Goal: Information Seeking & Learning: Learn about a topic

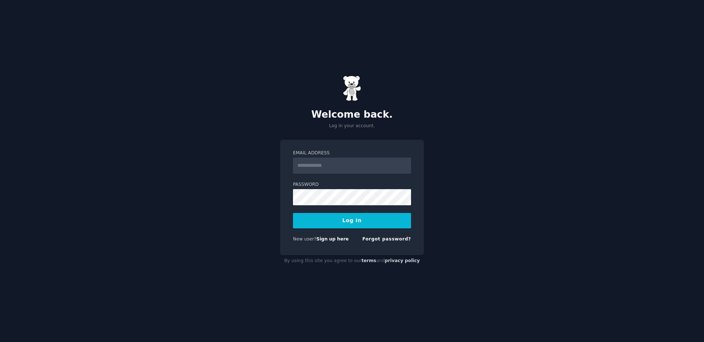
type input "**********"
click at [381, 166] on input "**********" at bounding box center [352, 166] width 118 height 16
click at [381, 168] on input "**********" at bounding box center [352, 166] width 118 height 16
click at [348, 220] on button "Log In" at bounding box center [352, 220] width 118 height 15
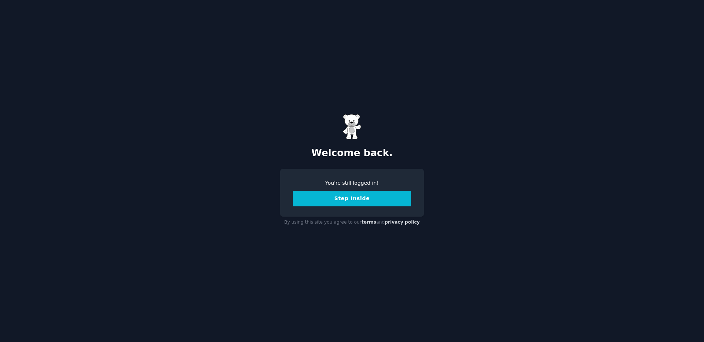
click at [355, 194] on button "Step Inside" at bounding box center [352, 198] width 118 height 15
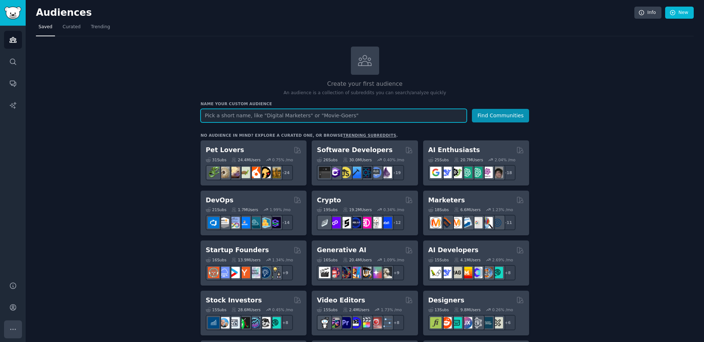
click at [13, 328] on icon "Sidebar" at bounding box center [13, 329] width 8 height 8
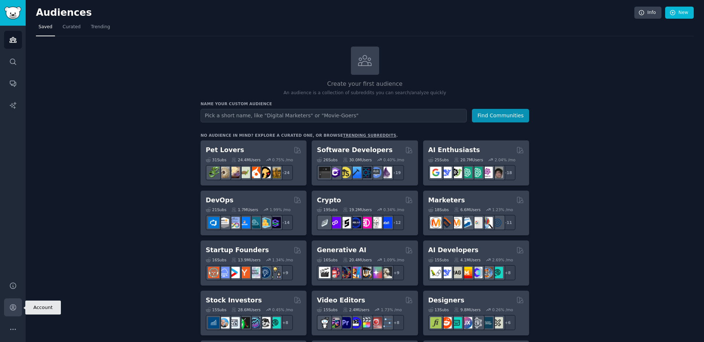
click at [11, 305] on icon "Sidebar" at bounding box center [13, 308] width 6 height 6
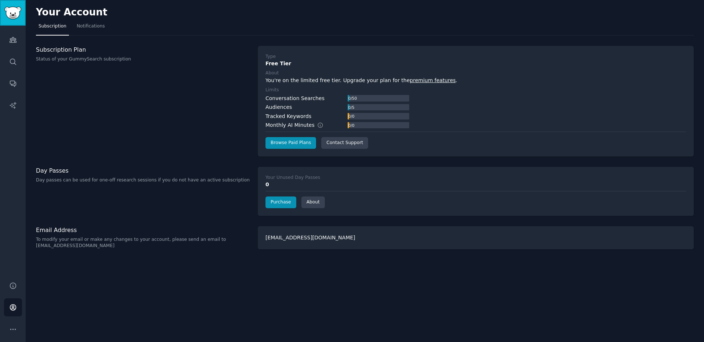
click at [11, 14] on img "Sidebar" at bounding box center [12, 13] width 17 height 13
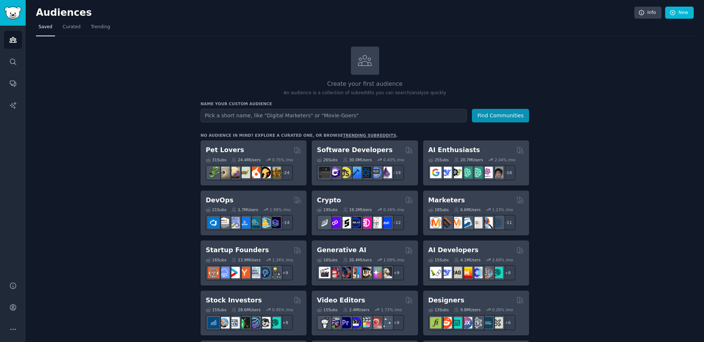
click at [366, 58] on icon at bounding box center [364, 60] width 15 height 15
click at [362, 58] on icon at bounding box center [364, 60] width 15 height 15
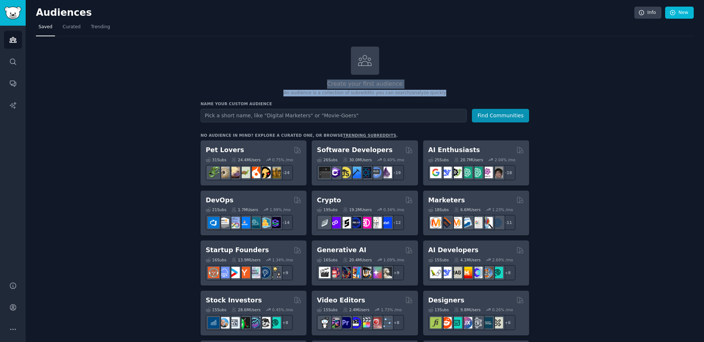
drag, startPoint x: 327, startPoint y: 82, endPoint x: 449, endPoint y: 91, distance: 123.2
click at [449, 91] on div "Create your first audience An audience is a collection of subreddits you can se…" at bounding box center [364, 72] width 328 height 50
click at [454, 80] on h2 "Create your first audience" at bounding box center [364, 84] width 328 height 9
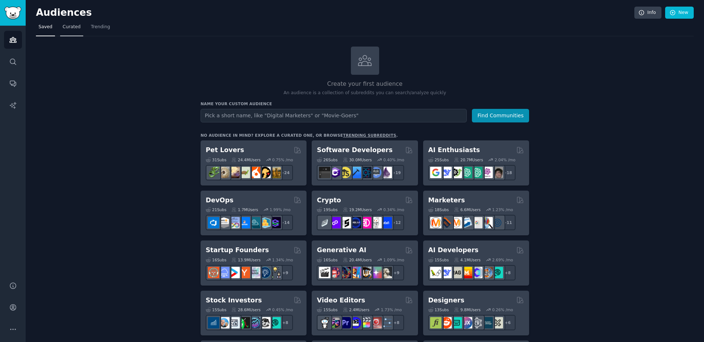
click at [77, 29] on span "Curated" at bounding box center [72, 27] width 18 height 7
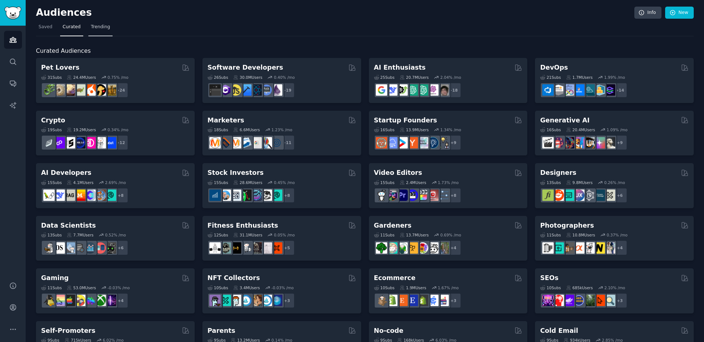
click at [98, 29] on span "Trending" at bounding box center [100, 27] width 19 height 7
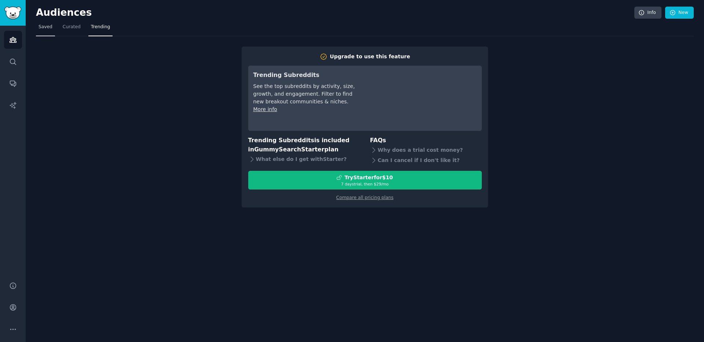
click at [47, 31] on link "Saved" at bounding box center [45, 28] width 19 height 15
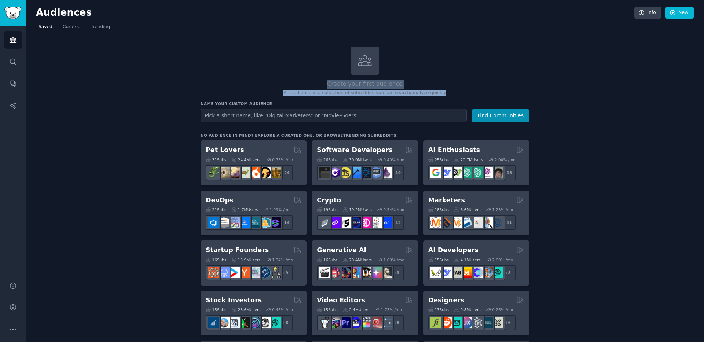
drag, startPoint x: 322, startPoint y: 80, endPoint x: 449, endPoint y: 94, distance: 127.3
click at [449, 94] on div "Create your first audience An audience is a collection of subreddits you can se…" at bounding box center [364, 72] width 328 height 50
click at [415, 85] on h2 "Create your first audience" at bounding box center [364, 84] width 328 height 9
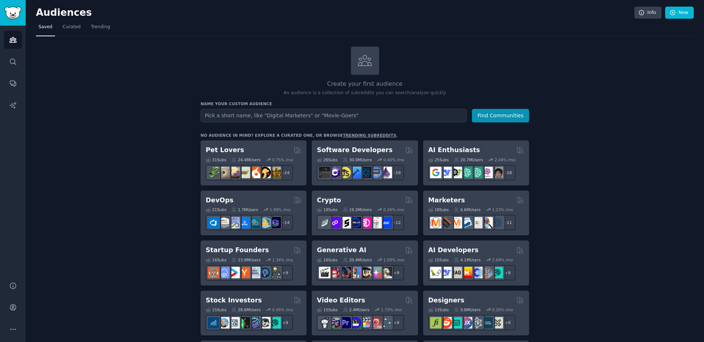
click at [365, 58] on icon at bounding box center [364, 60] width 15 height 15
click at [354, 135] on link "trending subreddits" at bounding box center [369, 135] width 53 height 4
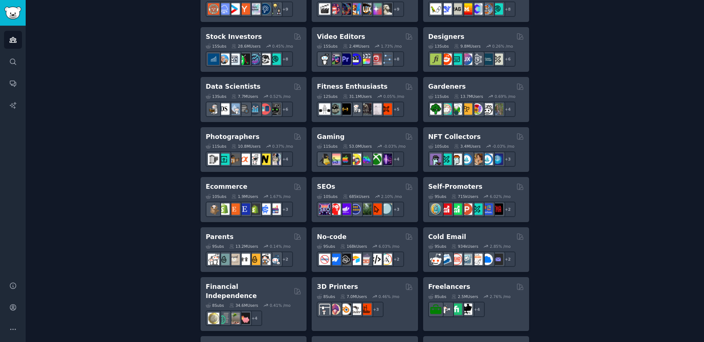
scroll to position [240, 0]
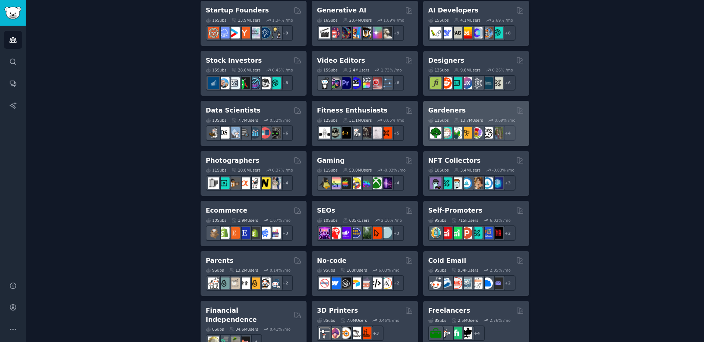
click at [491, 111] on div "Gardeners" at bounding box center [476, 110] width 96 height 9
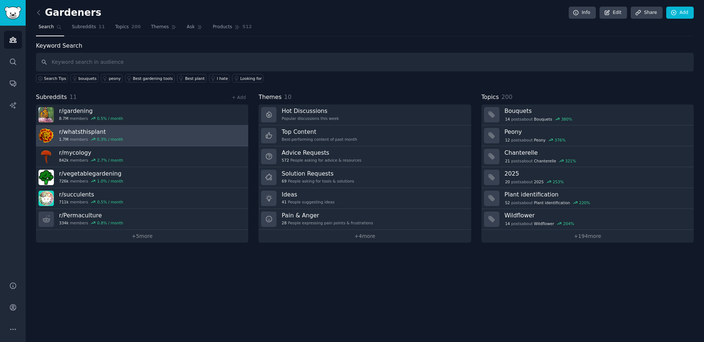
click at [133, 133] on link "r/ whatsthisplant 1.7M members 0.3 % / month" at bounding box center [142, 135] width 212 height 21
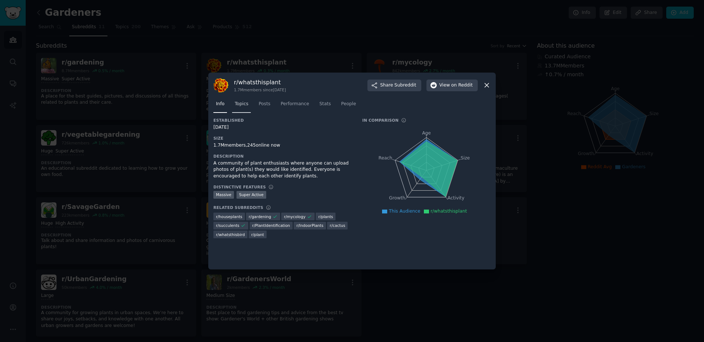
click at [243, 106] on span "Topics" at bounding box center [242, 104] width 14 height 7
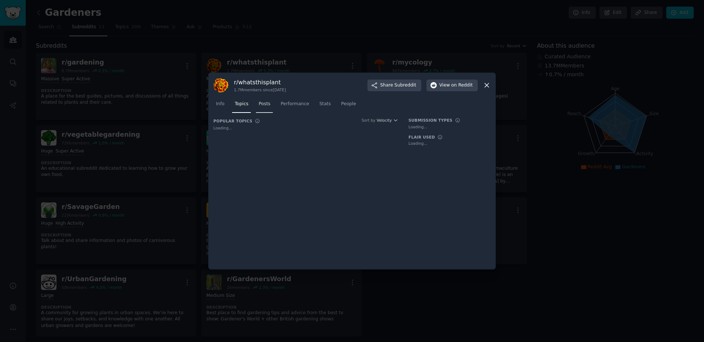
click at [265, 102] on span "Posts" at bounding box center [264, 104] width 12 height 7
click at [300, 105] on span "Performance" at bounding box center [294, 104] width 29 height 7
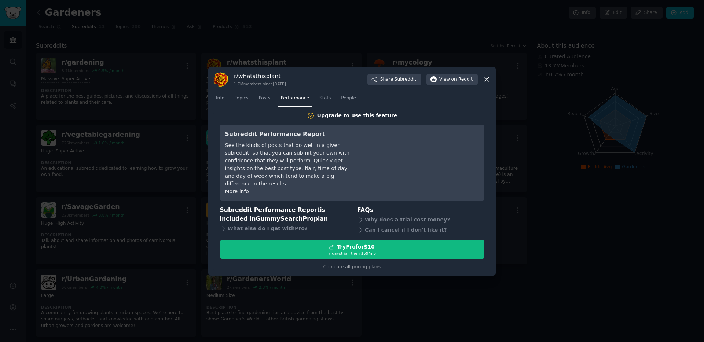
click at [486, 81] on icon at bounding box center [487, 79] width 4 height 4
